Goal: Find specific page/section: Find specific page/section

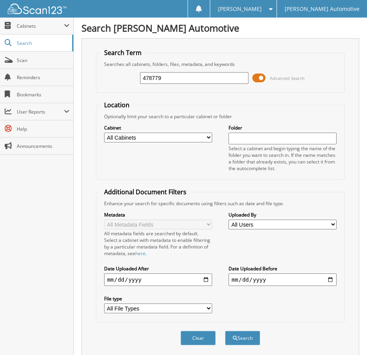
type input "478779"
click at [225, 331] on button "Search" at bounding box center [242, 338] width 35 height 14
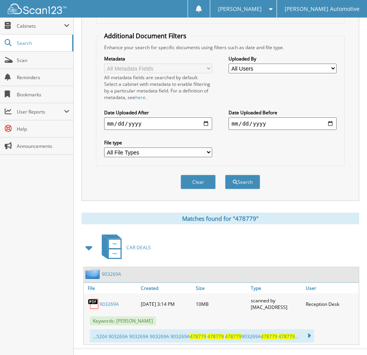
scroll to position [170, 0]
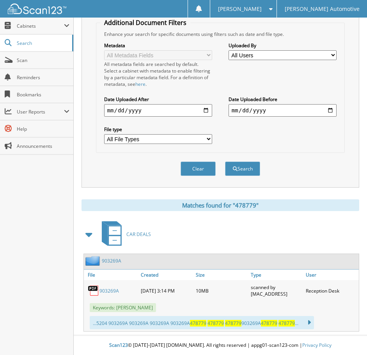
click at [110, 290] on link "903269A" at bounding box center [108, 290] width 19 height 7
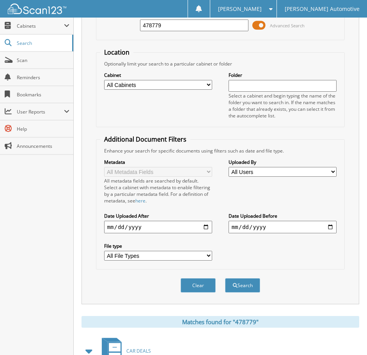
scroll to position [92, 0]
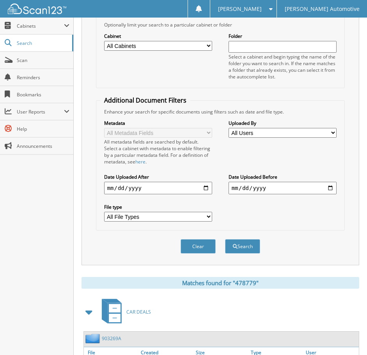
click at [189, 100] on fieldset "Additional Document Filters Enhance your search for specific documents using fi…" at bounding box center [220, 163] width 249 height 134
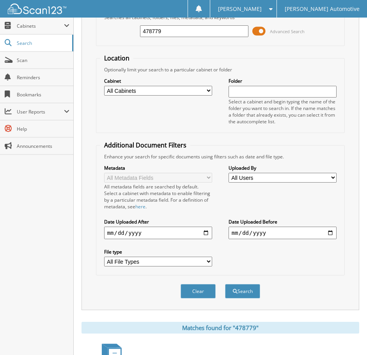
scroll to position [0, 0]
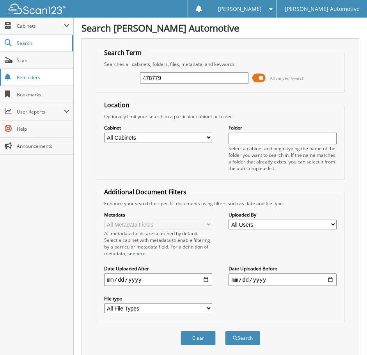
drag, startPoint x: 176, startPoint y: 81, endPoint x: 1, endPoint y: 83, distance: 175.0
click at [34, 78] on body "[PERSON_NAME] Settings Logout [PERSON_NAME] Automotive Close Cabinets" at bounding box center [183, 262] width 367 height 524
type input "903269"
click at [225, 331] on button "Search" at bounding box center [242, 338] width 35 height 14
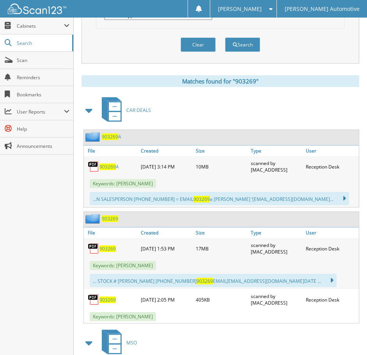
scroll to position [312, 0]
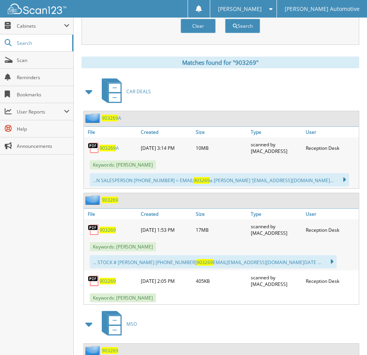
click at [106, 231] on span "903269" at bounding box center [107, 229] width 16 height 7
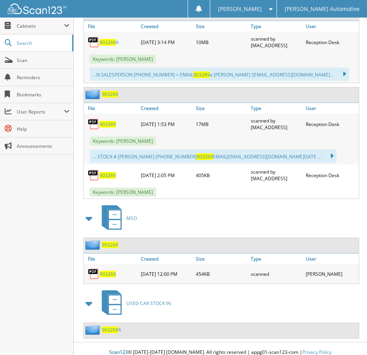
scroll to position [425, 0]
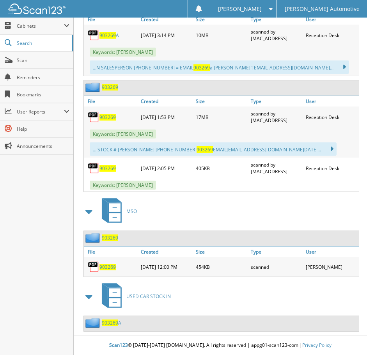
click at [117, 324] on span "903269" at bounding box center [110, 322] width 16 height 7
